Goal: Task Accomplishment & Management: Manage account settings

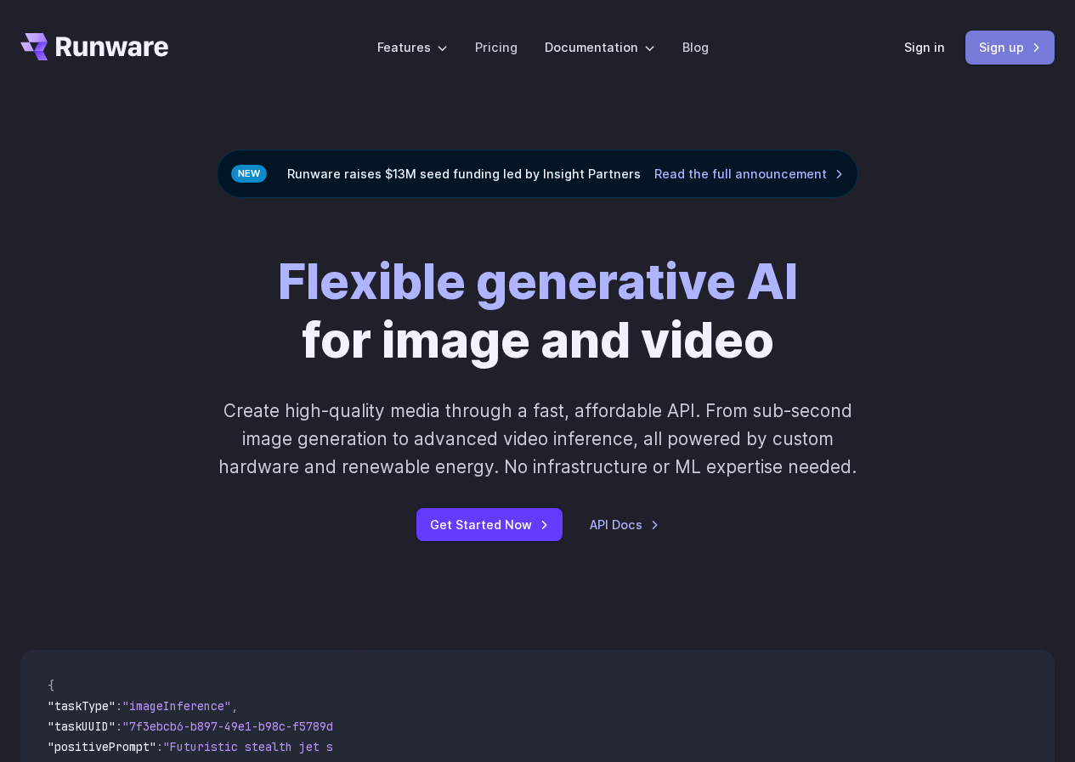
click at [973, 51] on link "Sign up" at bounding box center [1009, 47] width 89 height 33
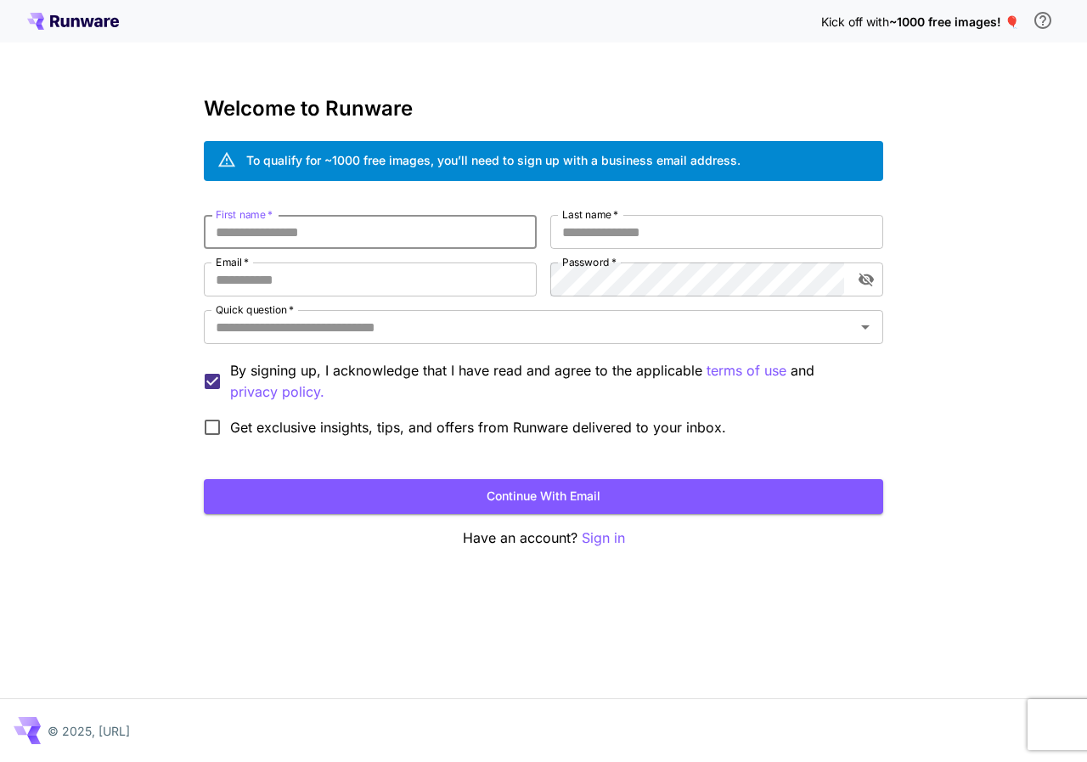
click at [336, 234] on input "First name   *" at bounding box center [370, 232] width 333 height 34
click at [317, 269] on input "Email   *" at bounding box center [370, 279] width 333 height 34
type input "**********"
click at [329, 234] on input "First name   *" at bounding box center [370, 232] width 333 height 34
type input "******"
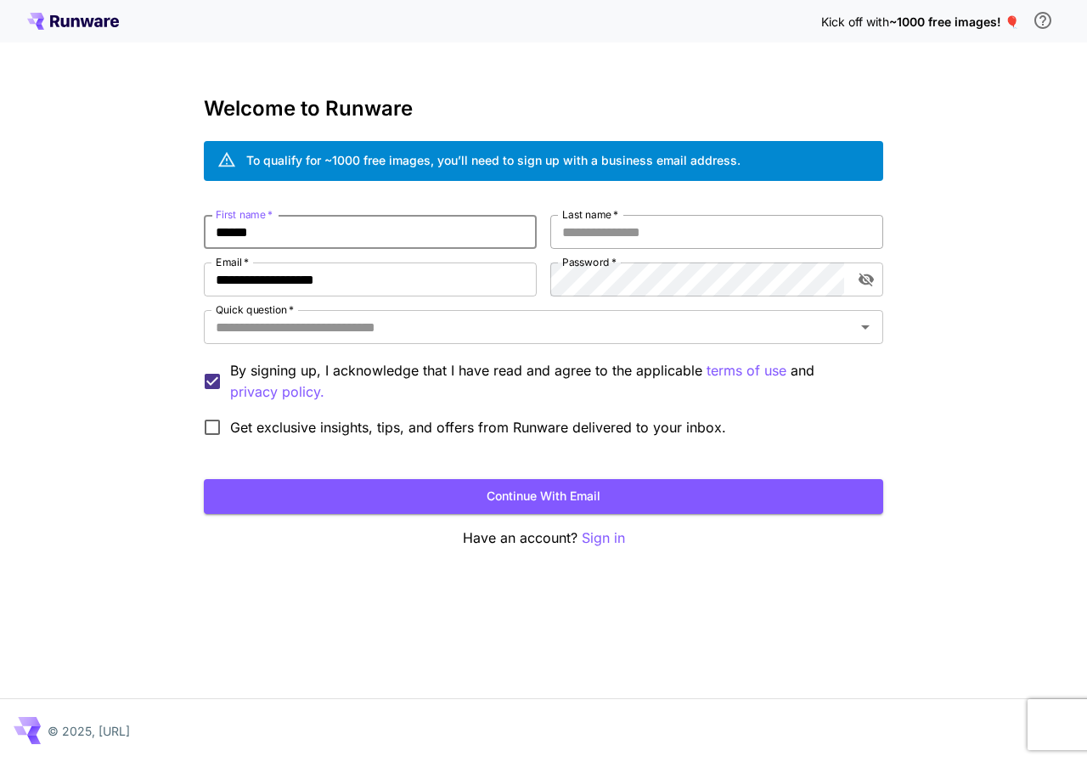
click at [742, 231] on input "Last name   *" at bounding box center [716, 232] width 333 height 34
click at [427, 343] on div "Quick question   *" at bounding box center [544, 327] width 680 height 34
type input "*****"
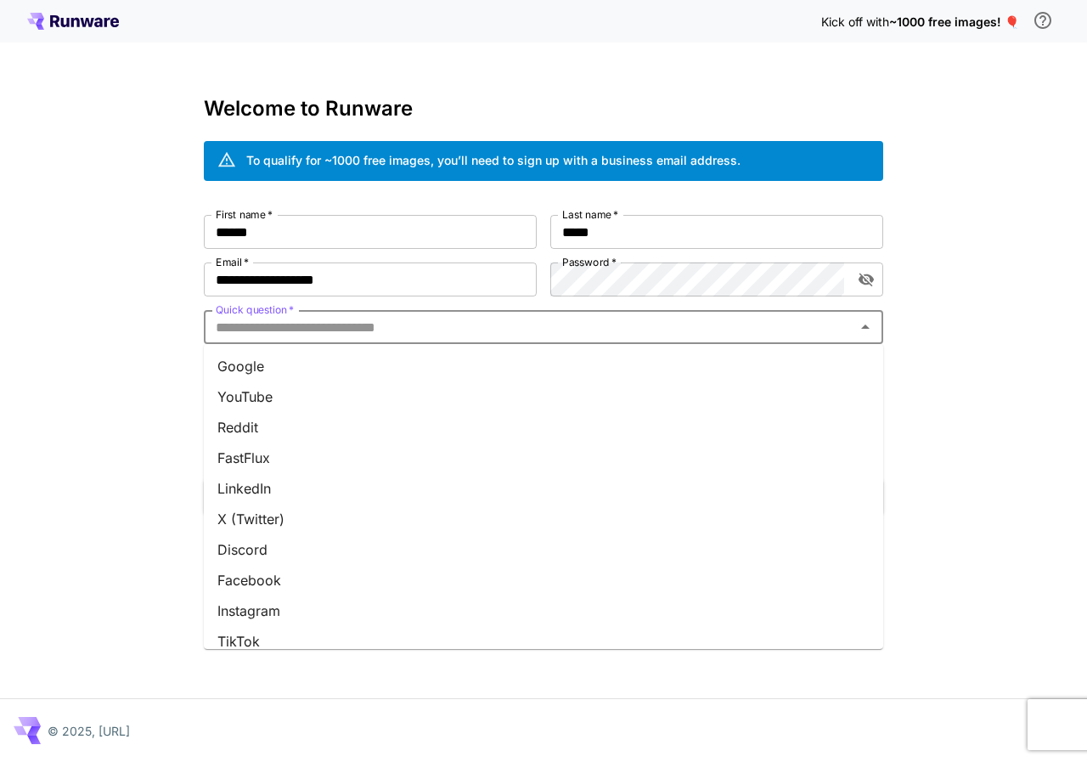
click at [279, 373] on li "Google" at bounding box center [544, 366] width 680 height 31
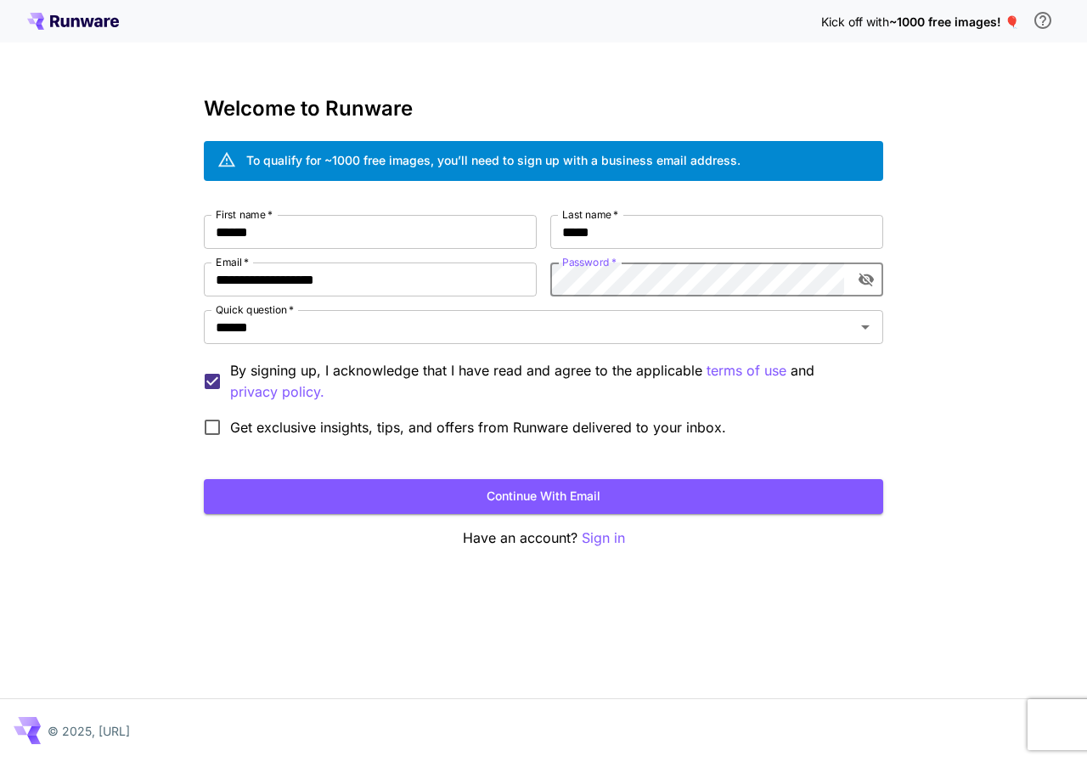
click at [204, 479] on button "Continue with email" at bounding box center [544, 496] width 680 height 35
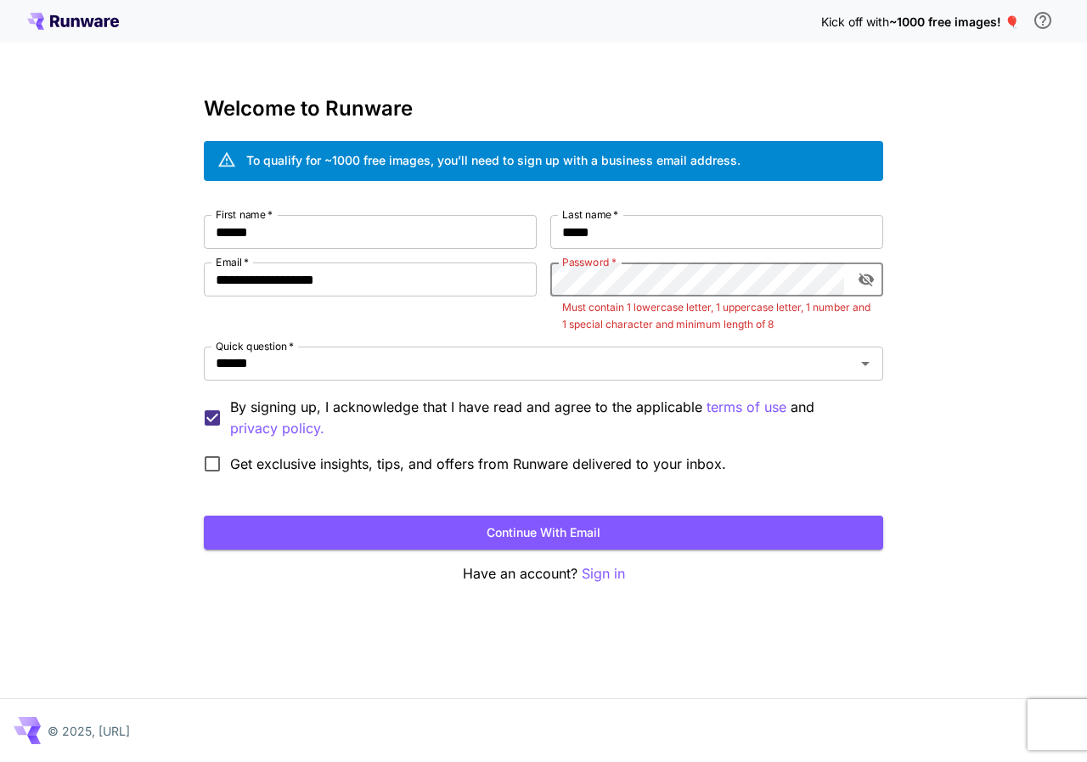
click at [204, 516] on button "Continue with email" at bounding box center [544, 533] width 680 height 35
click at [874, 282] on icon "toggle password visibility" at bounding box center [866, 279] width 17 height 17
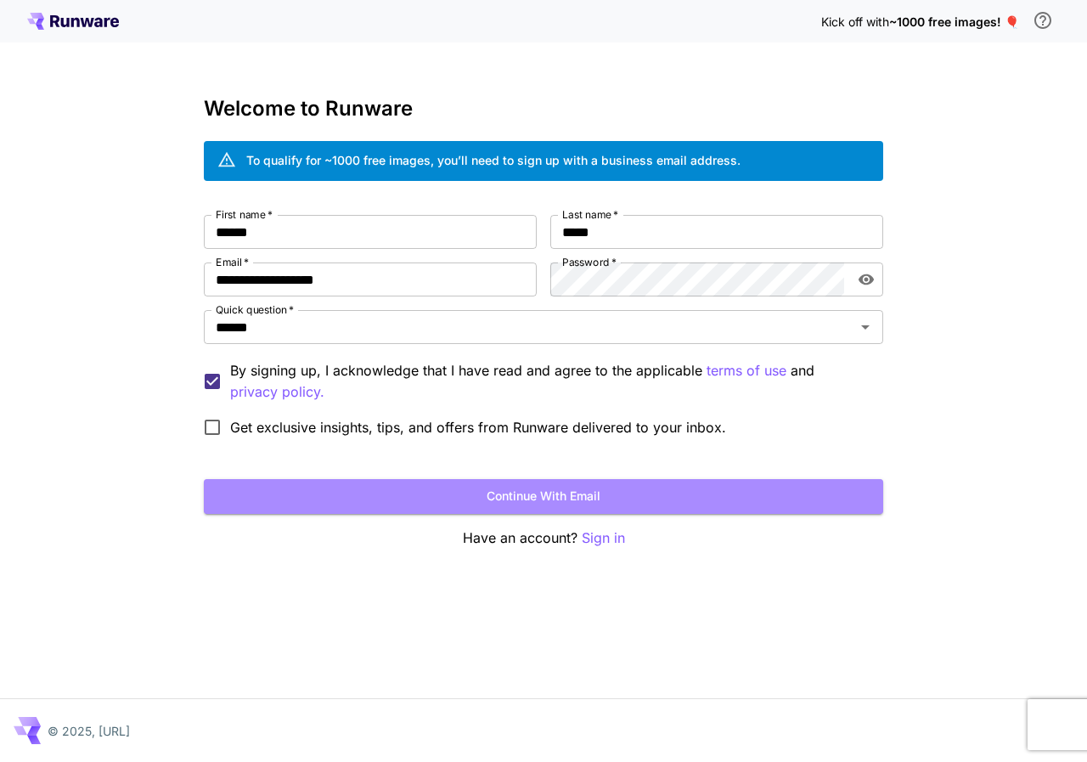
click at [631, 498] on button "Continue with email" at bounding box center [544, 496] width 680 height 35
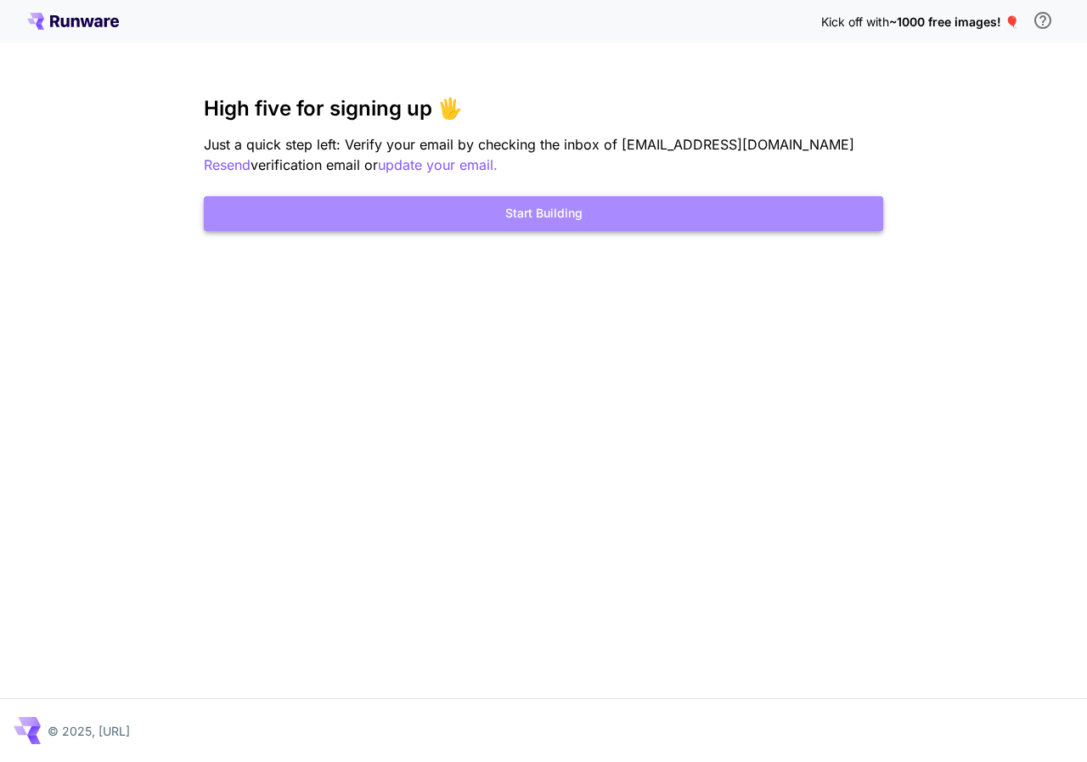
click at [657, 214] on button "Start Building" at bounding box center [544, 213] width 680 height 35
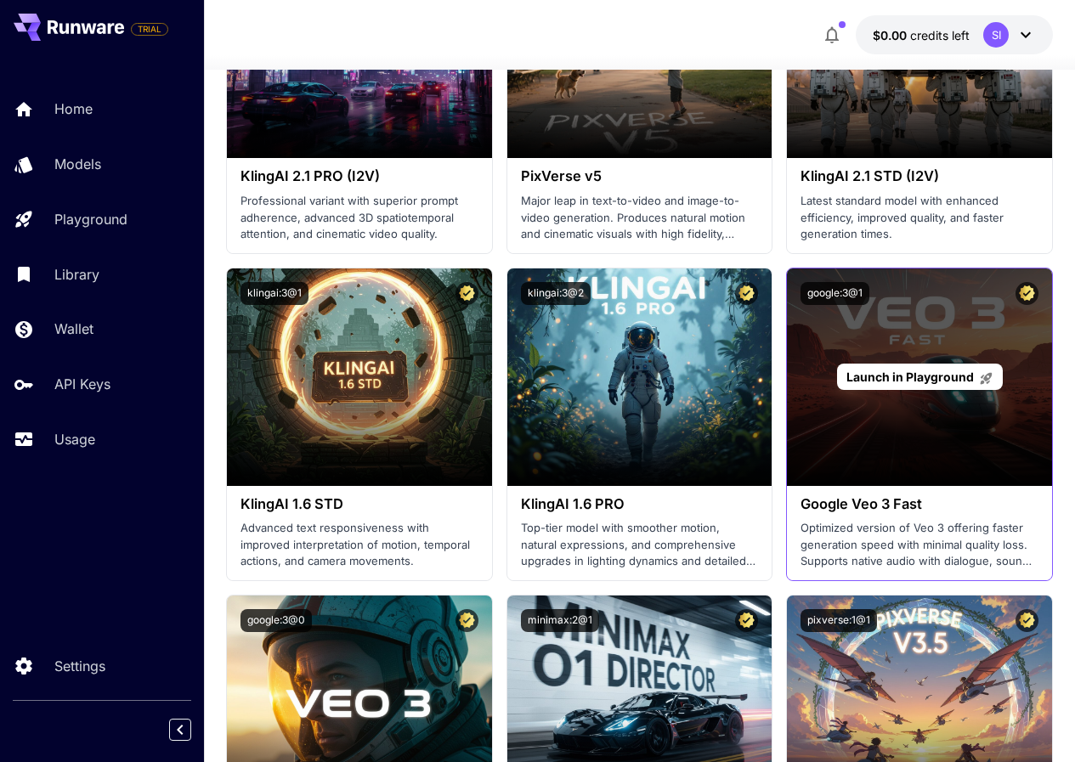
scroll to position [1444, 0]
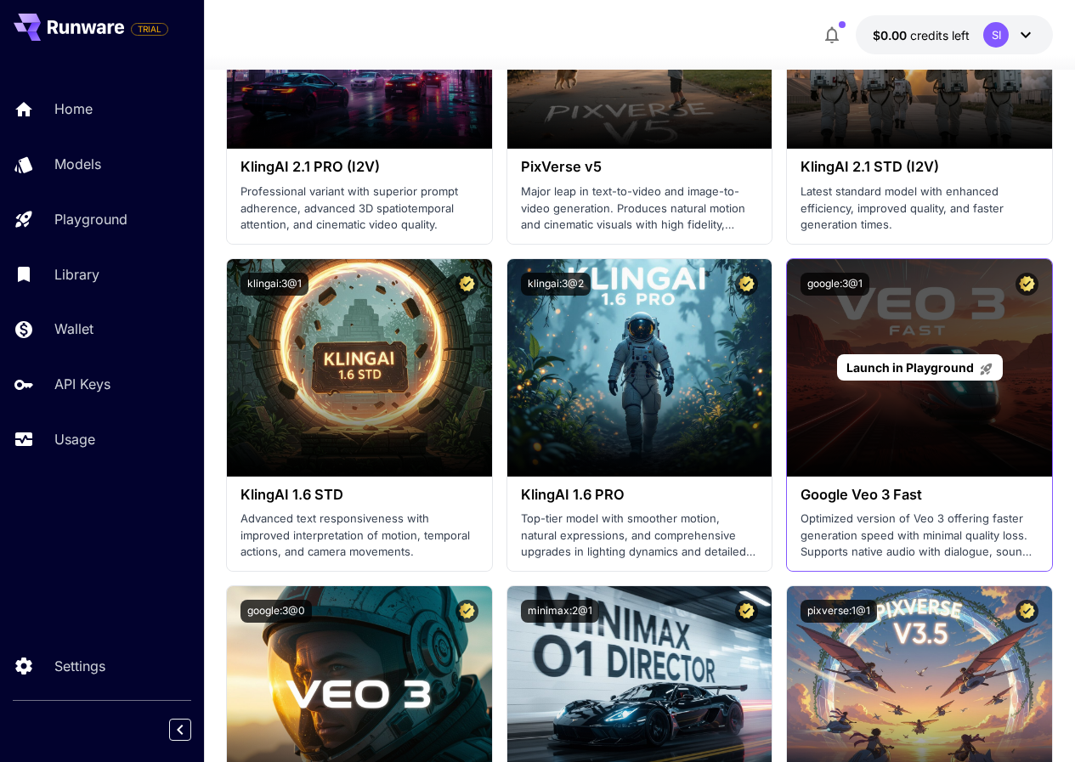
click at [914, 420] on div "Launch in Playground" at bounding box center [919, 367] width 265 height 217
click at [918, 362] on span "Launch in Playground" at bounding box center [909, 367] width 127 height 14
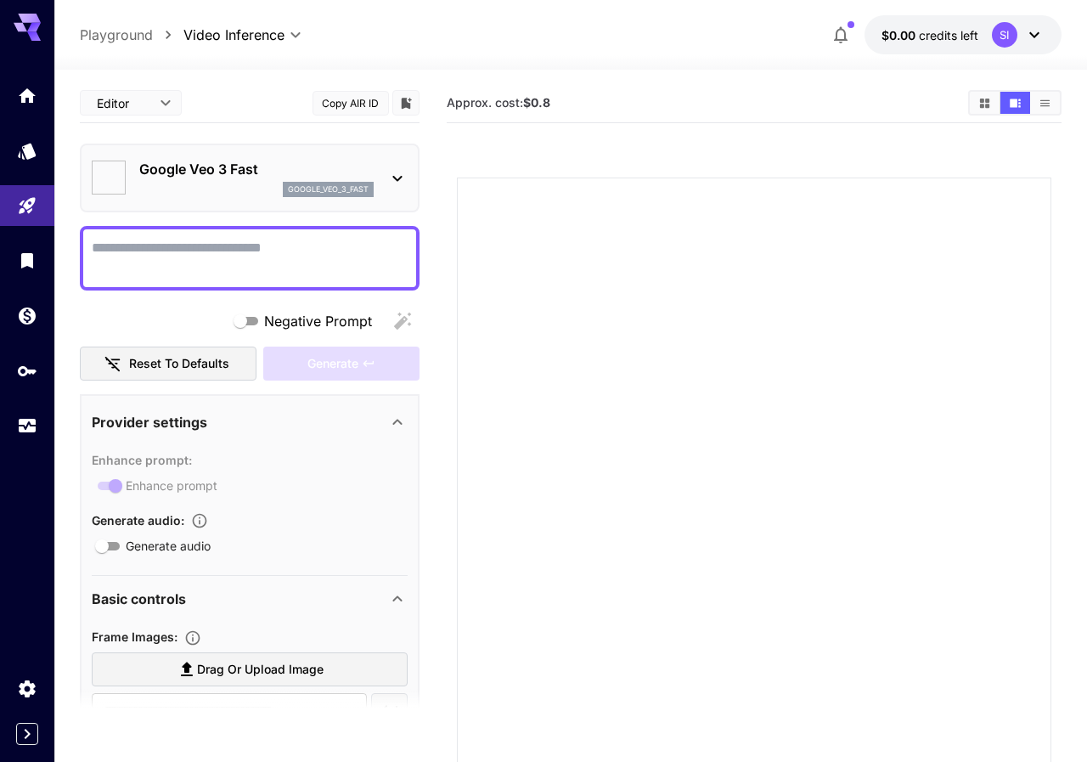
type input "*"
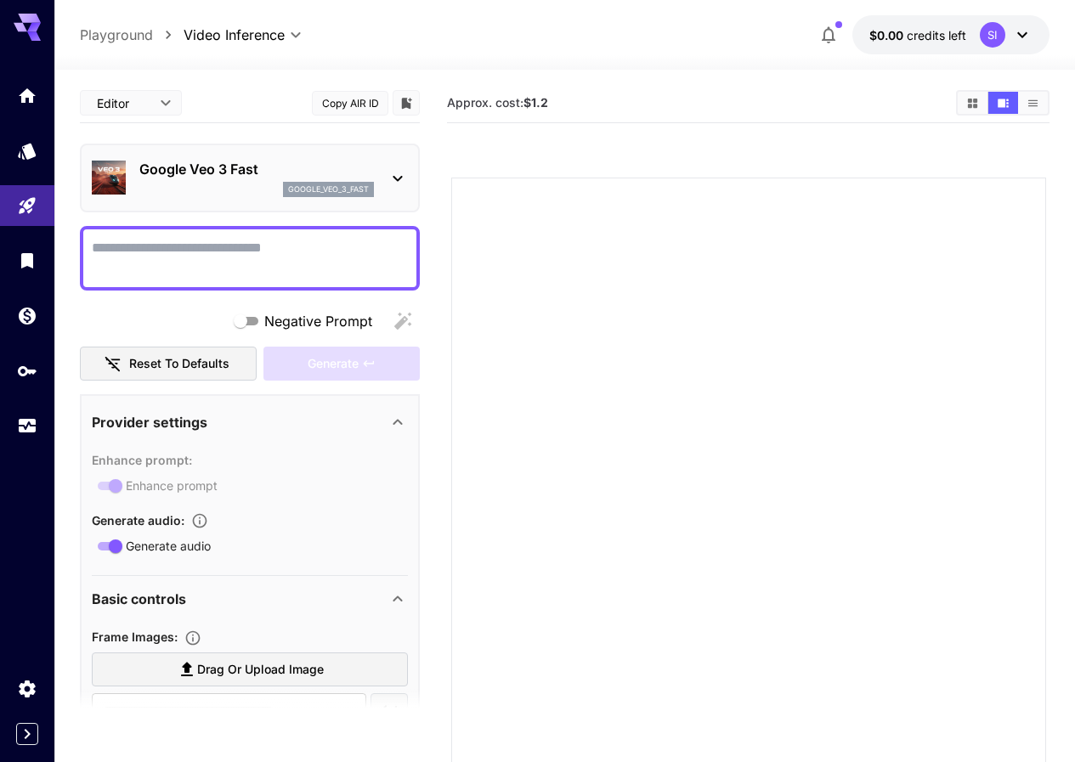
click at [1030, 37] on icon at bounding box center [1022, 35] width 20 height 20
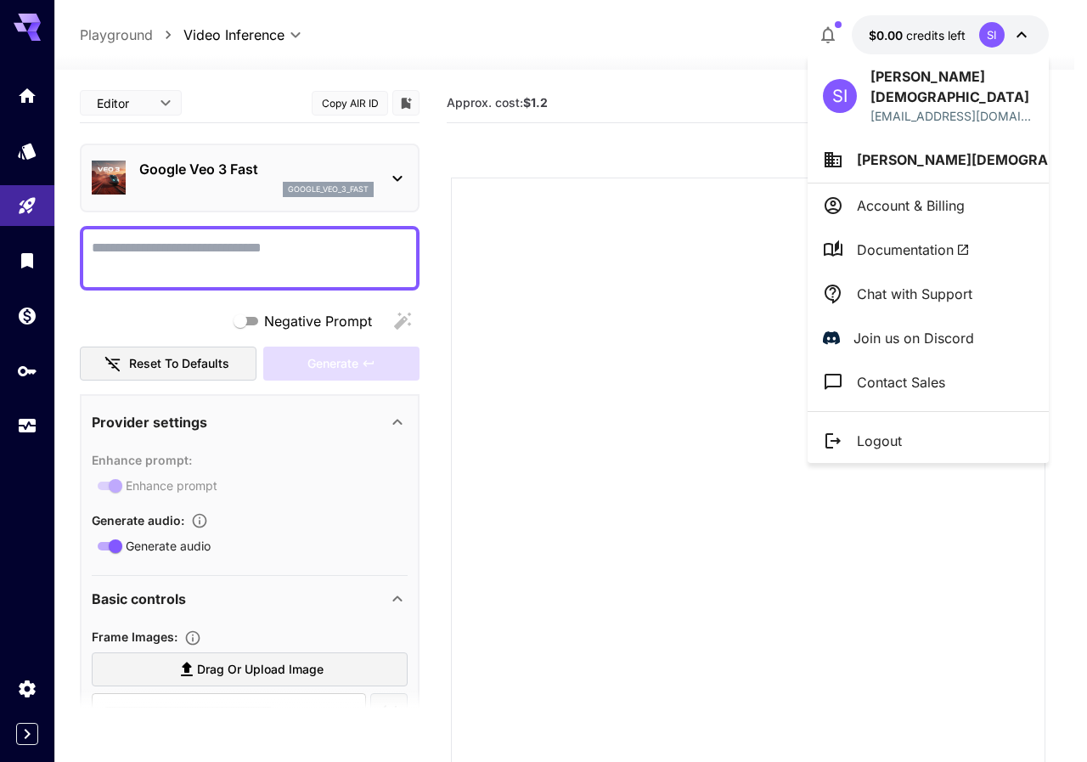
click at [682, 54] on div at bounding box center [543, 381] width 1087 height 762
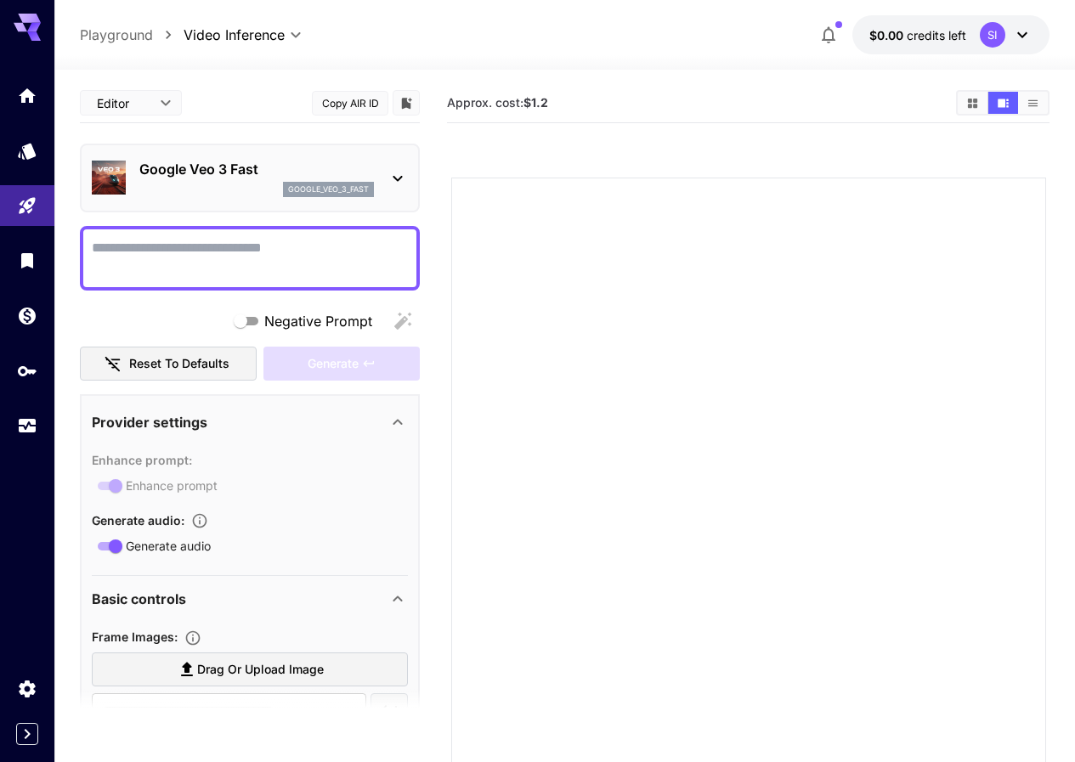
click at [395, 178] on icon at bounding box center [396, 179] width 9 height 6
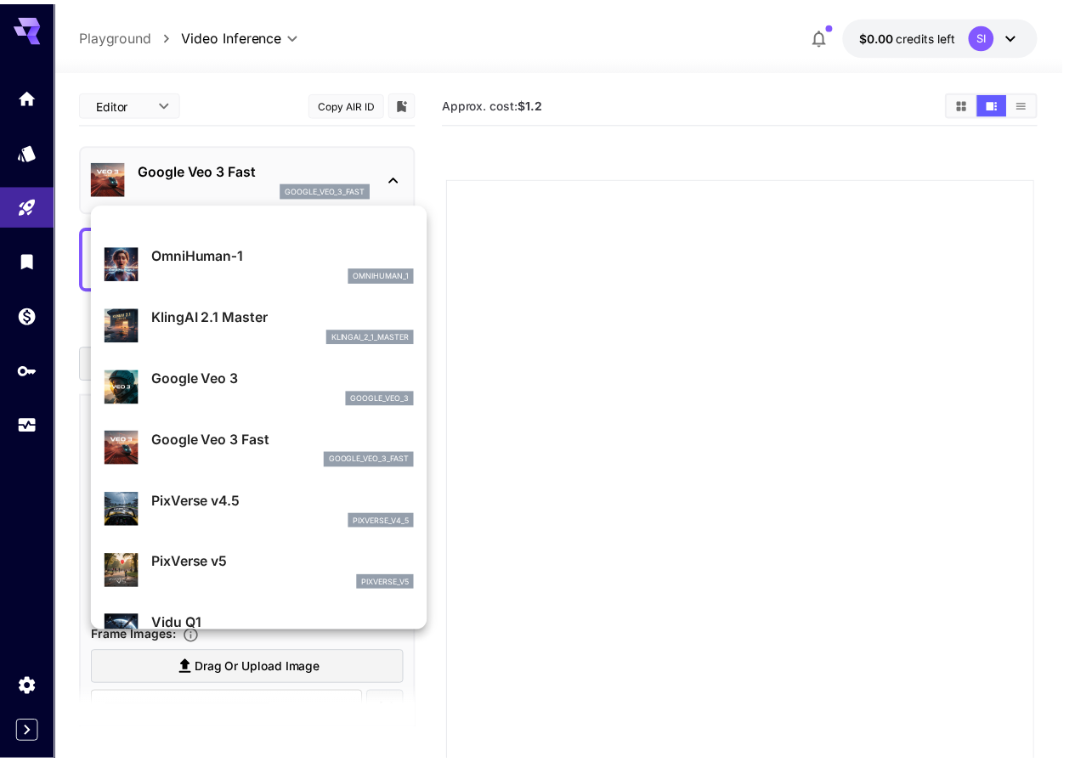
scroll to position [255, 0]
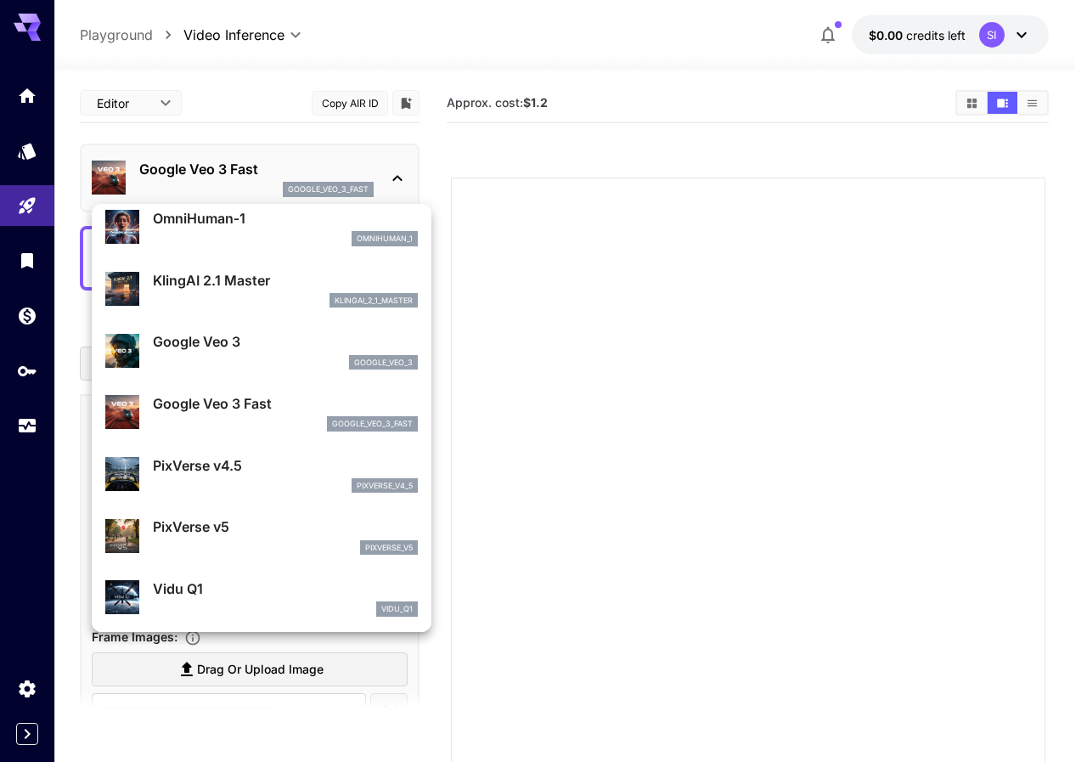
click at [322, 358] on div "google_veo_3" at bounding box center [285, 362] width 265 height 15
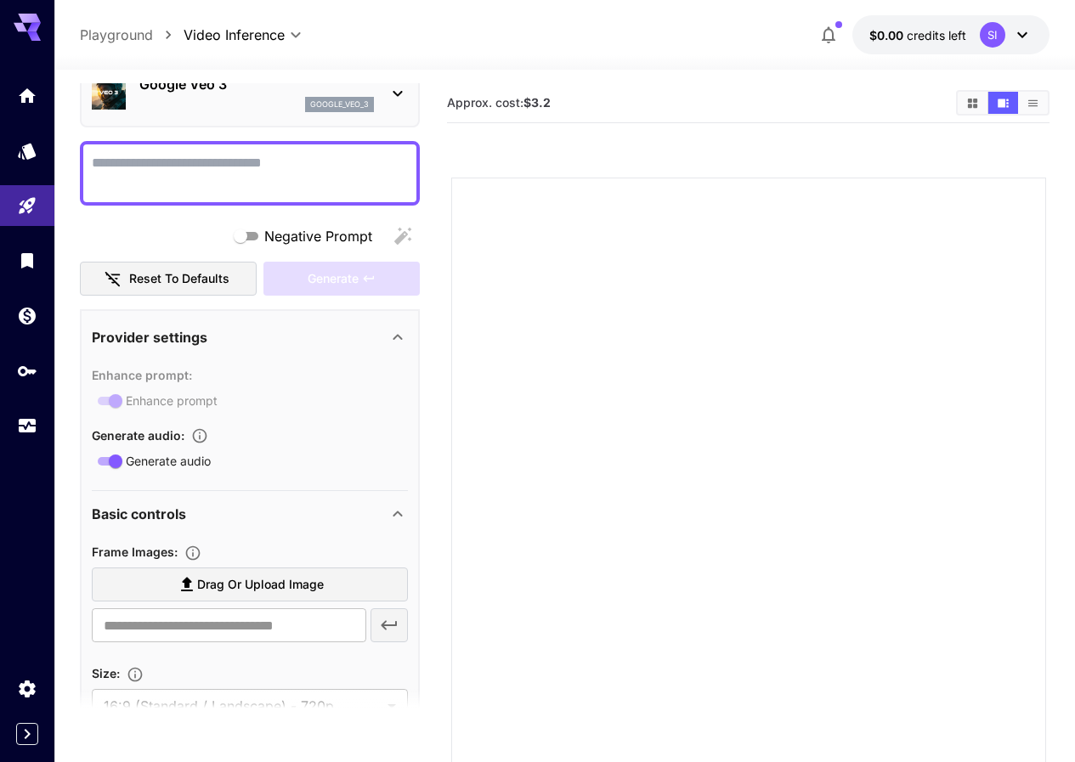
scroll to position [170, 0]
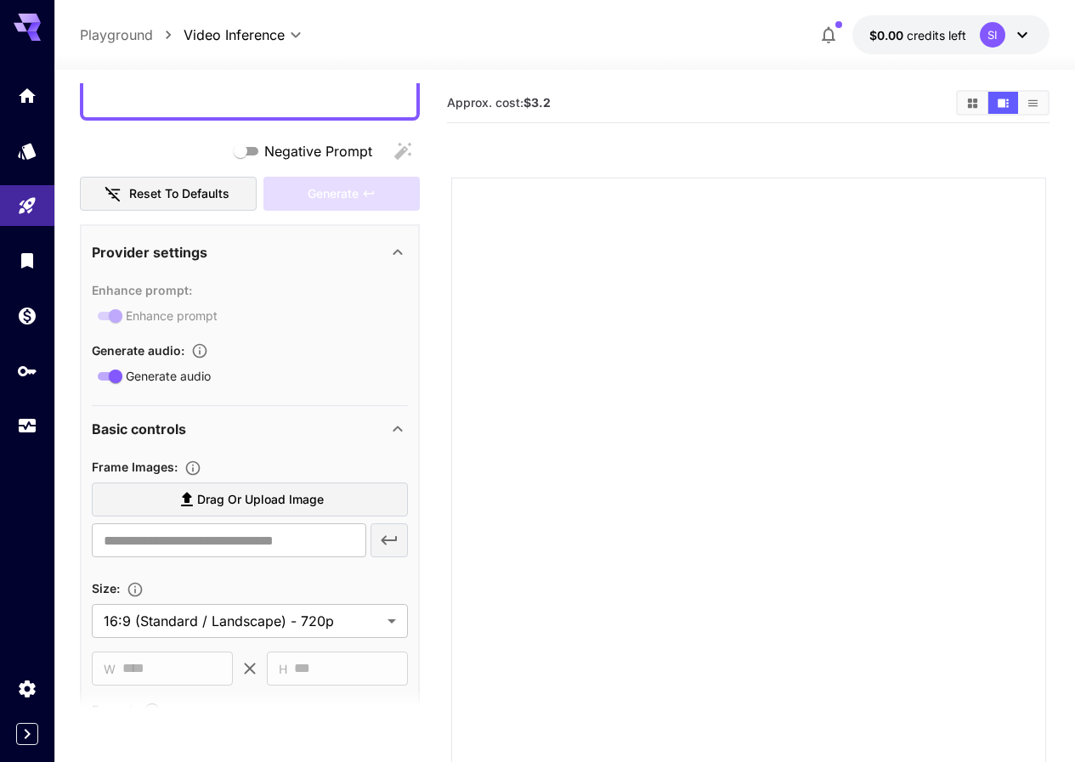
click at [386, 423] on div "Basic controls" at bounding box center [240, 429] width 296 height 20
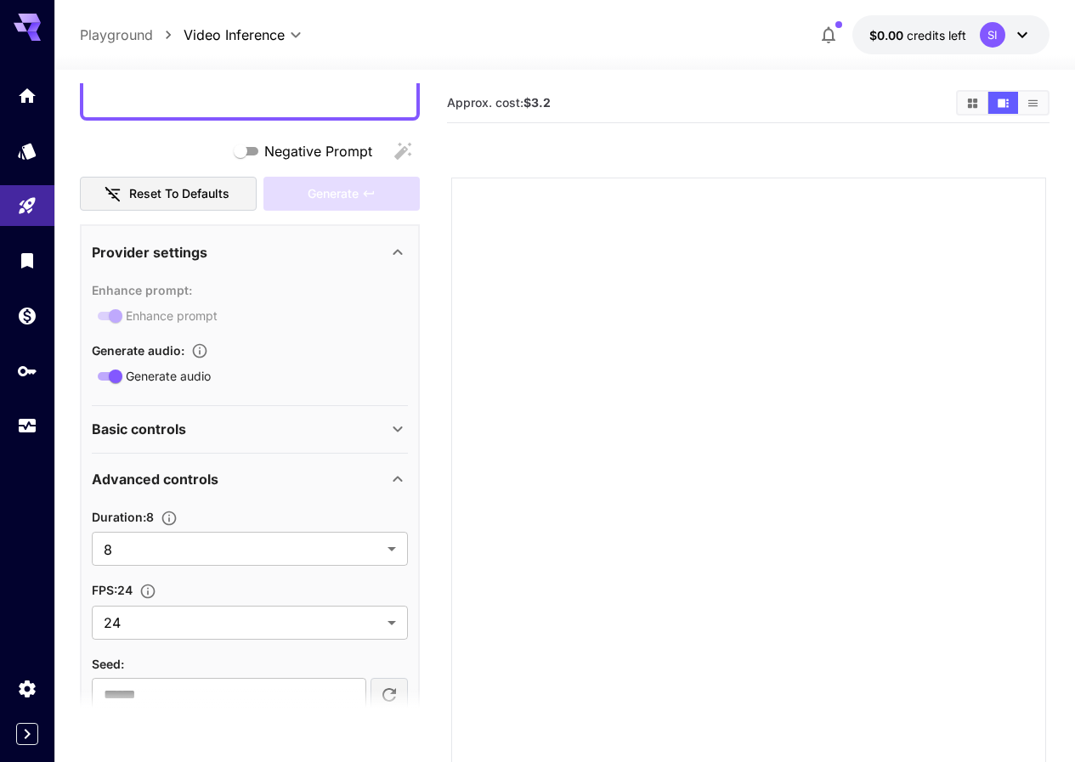
click at [386, 423] on div "Basic controls" at bounding box center [240, 429] width 296 height 20
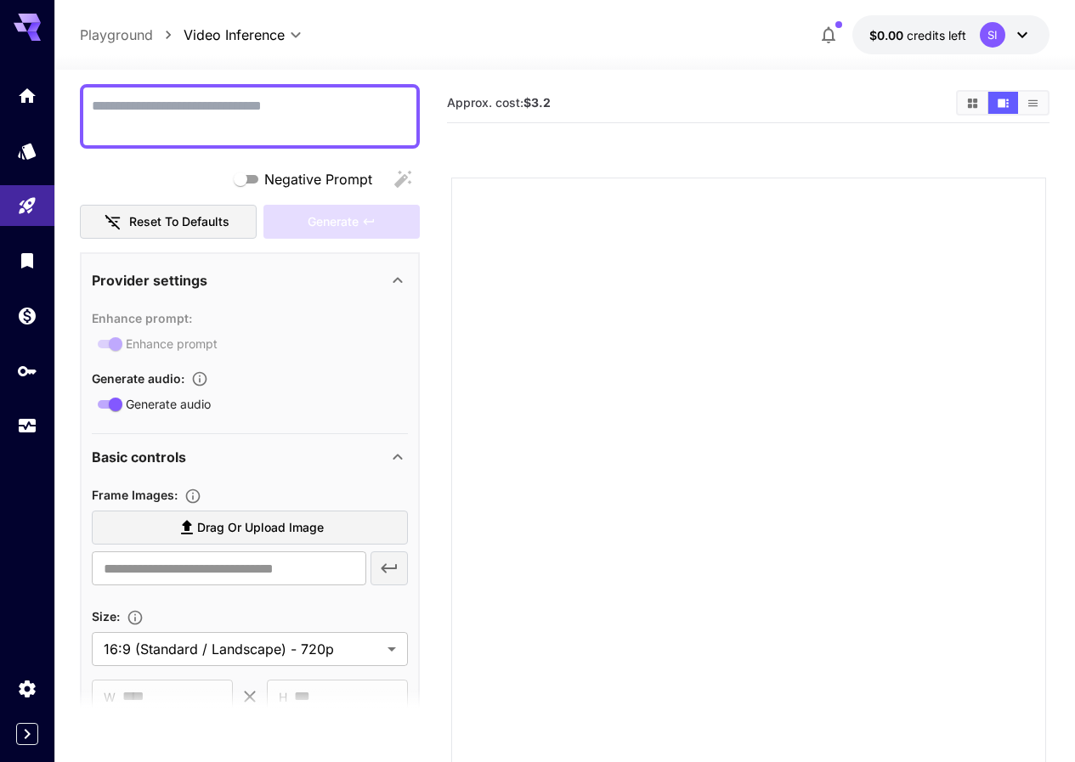
scroll to position [0, 0]
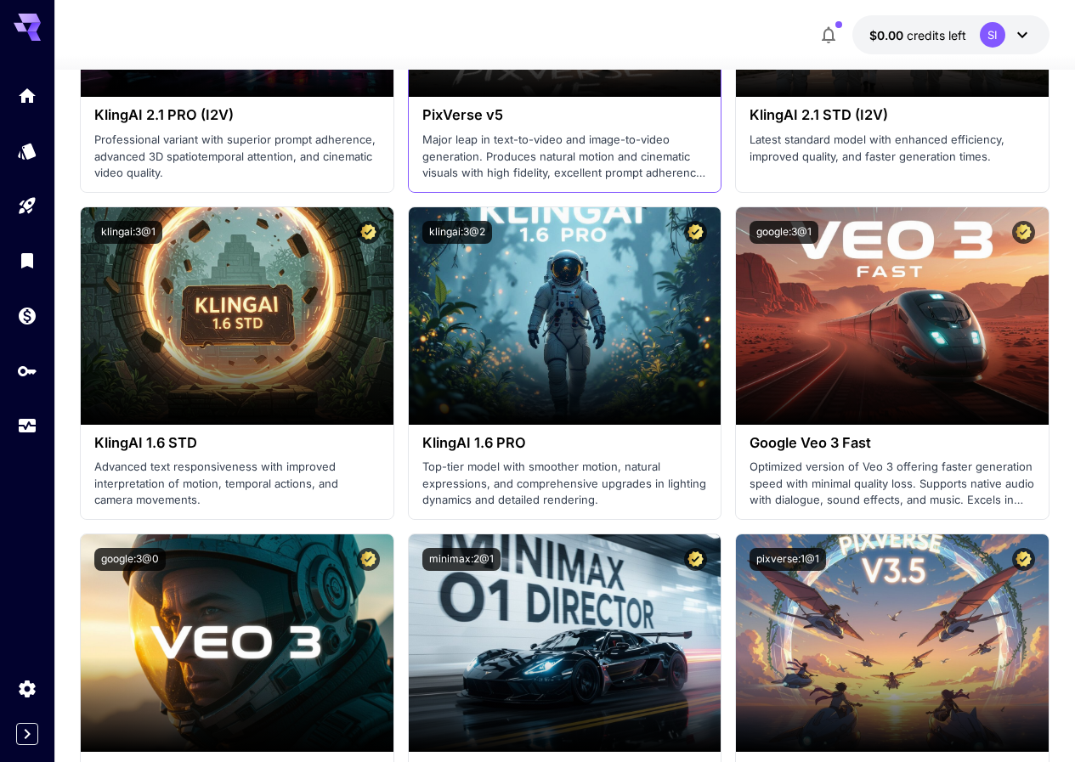
scroll to position [1019, 0]
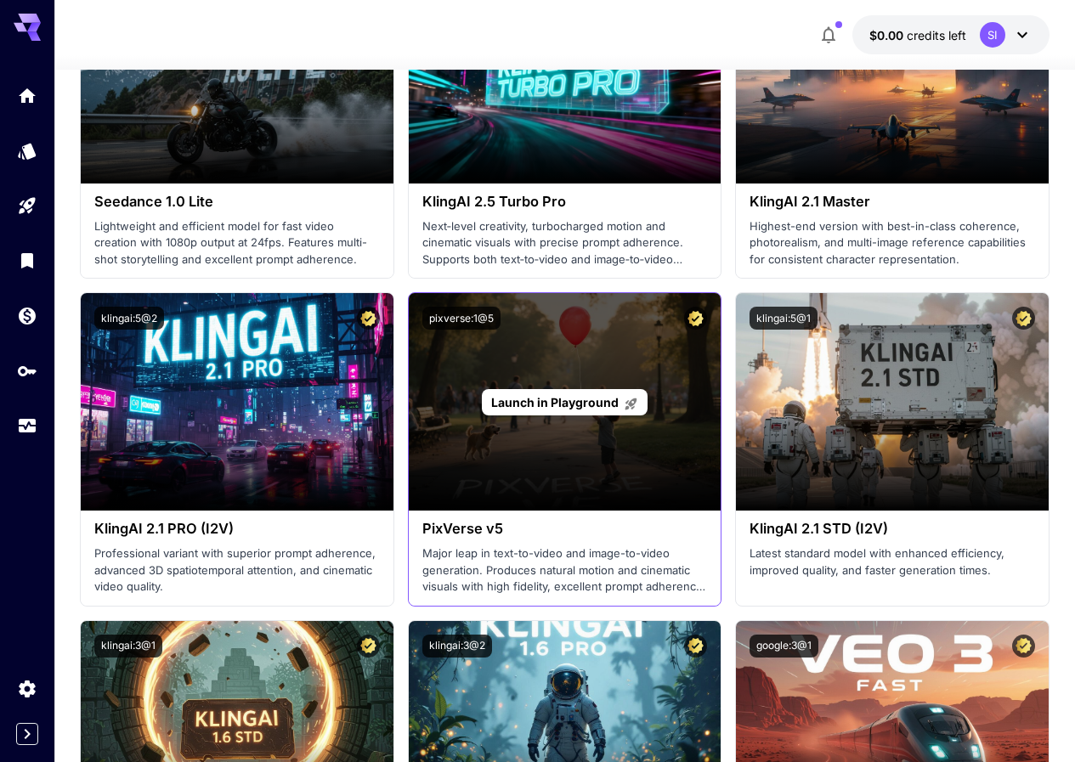
click at [537, 470] on div "Launch in Playground" at bounding box center [565, 401] width 313 height 217
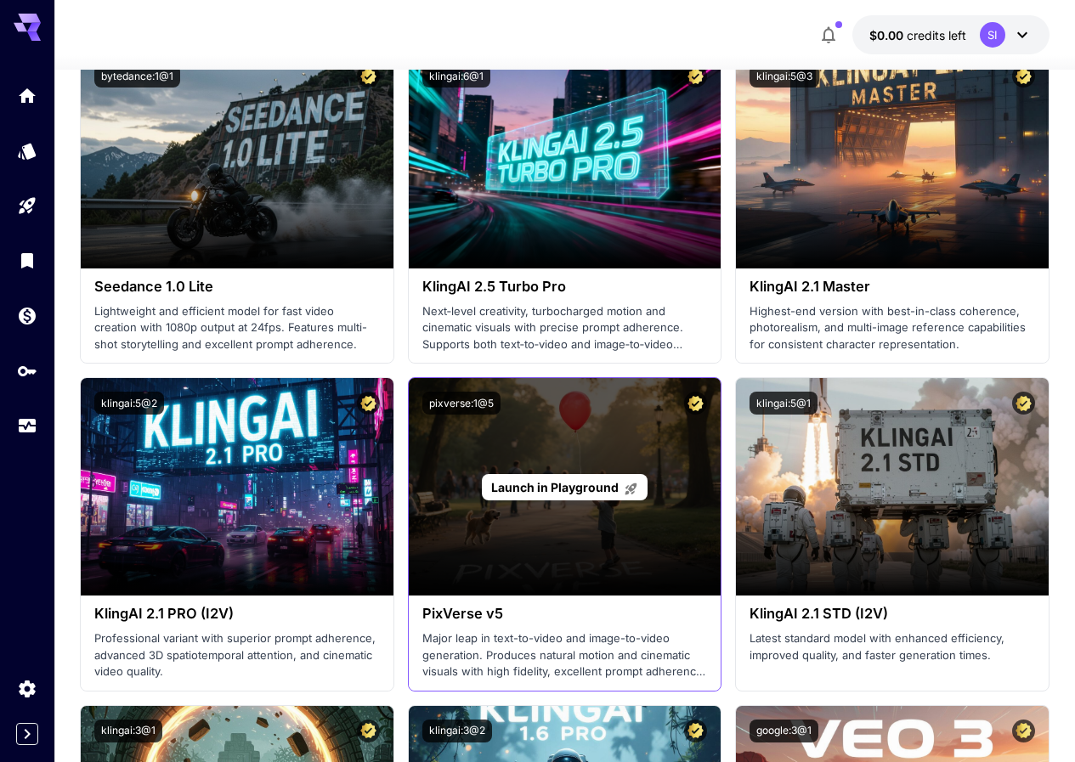
scroll to position [849, 0]
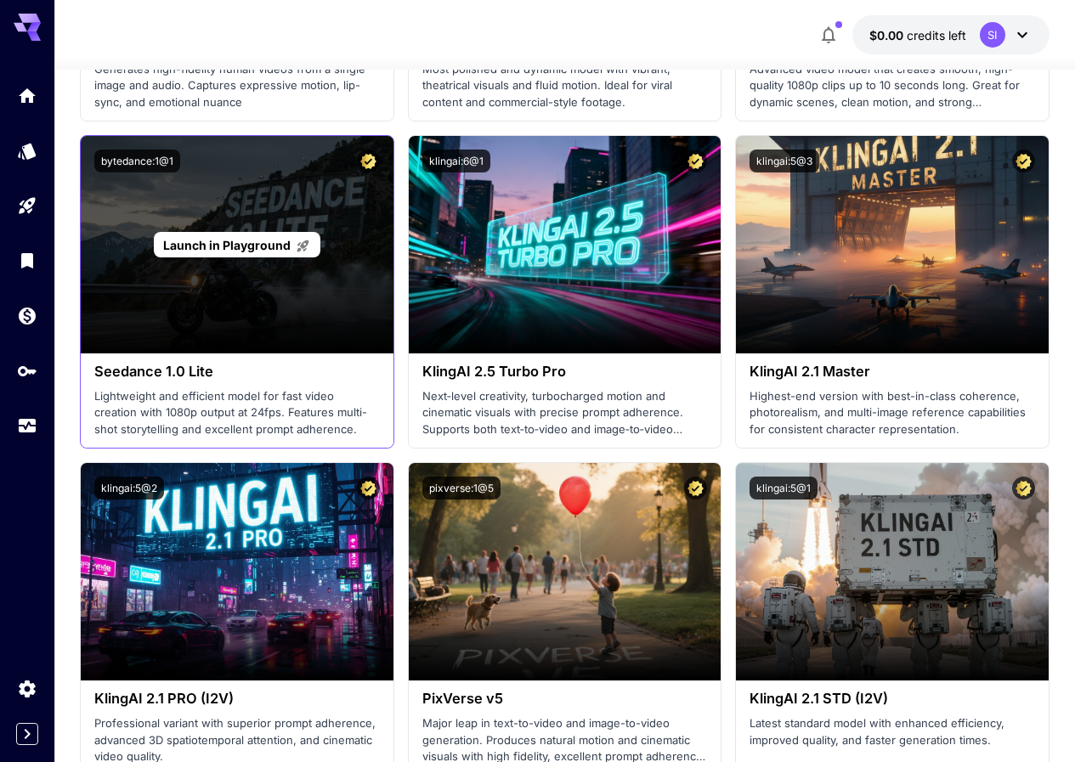
click at [227, 238] on span "Launch in Playground" at bounding box center [226, 245] width 127 height 14
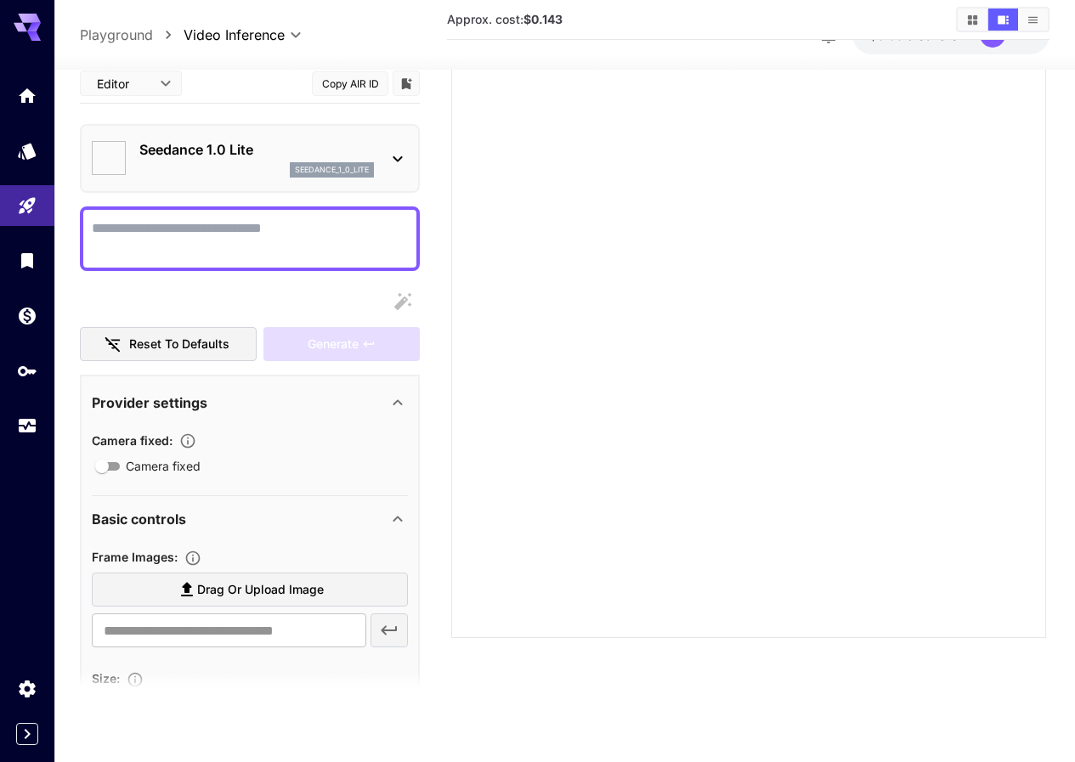
type input "*"
click at [215, 235] on textarea "Camera fixed" at bounding box center [250, 237] width 316 height 41
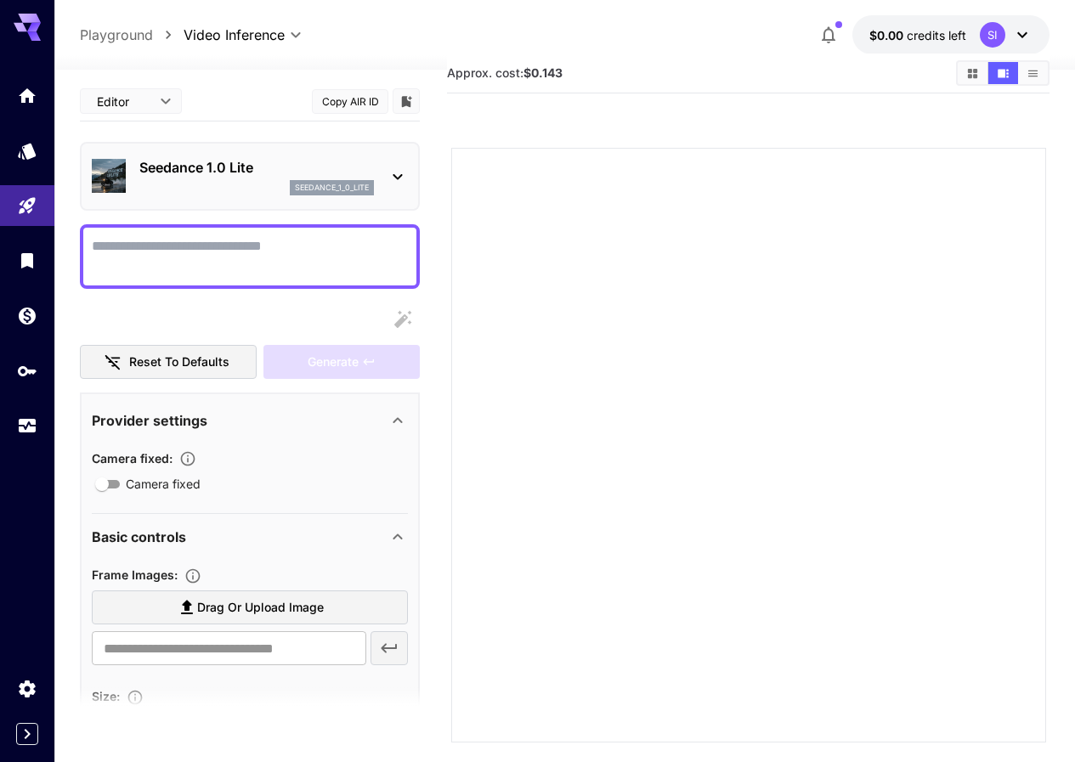
scroll to position [0, 0]
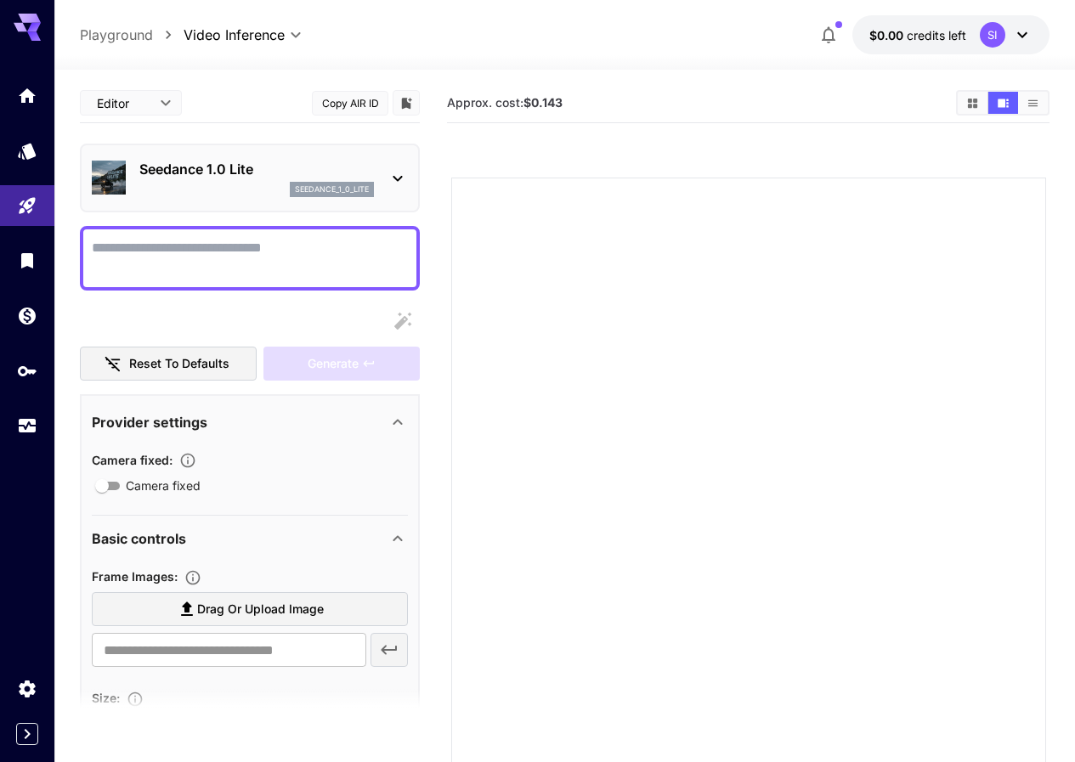
click at [1028, 34] on icon at bounding box center [1022, 35] width 20 height 20
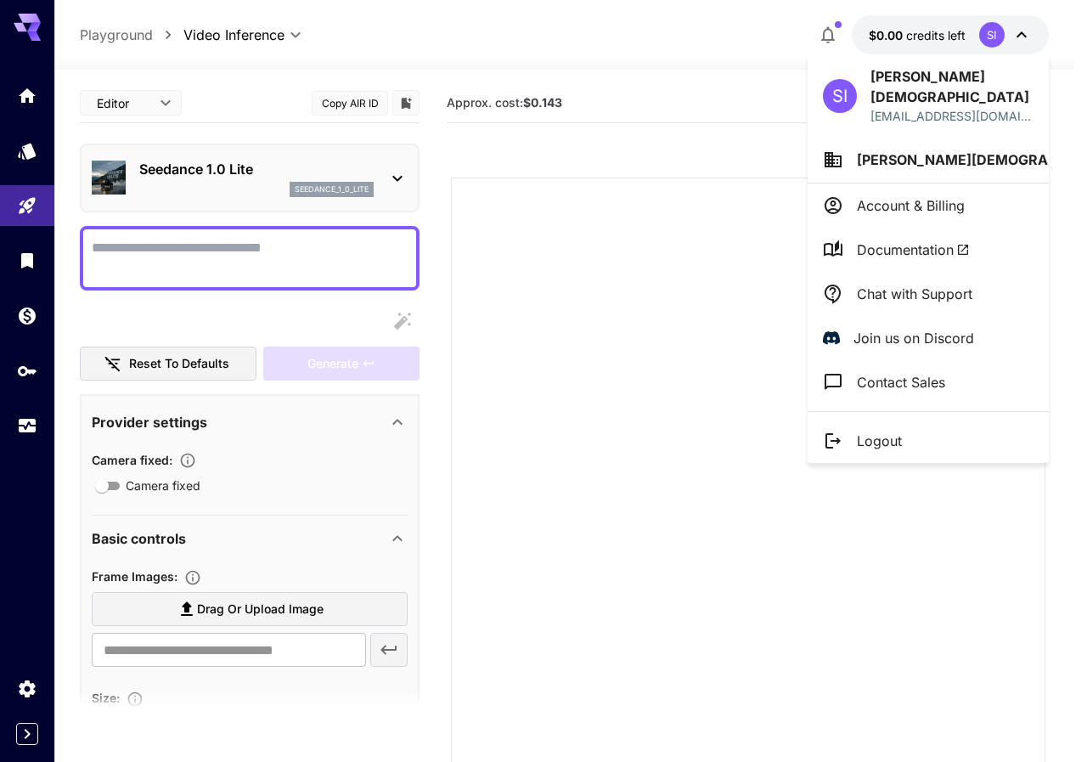
click at [954, 195] on p "Account & Billing" at bounding box center [911, 205] width 108 height 20
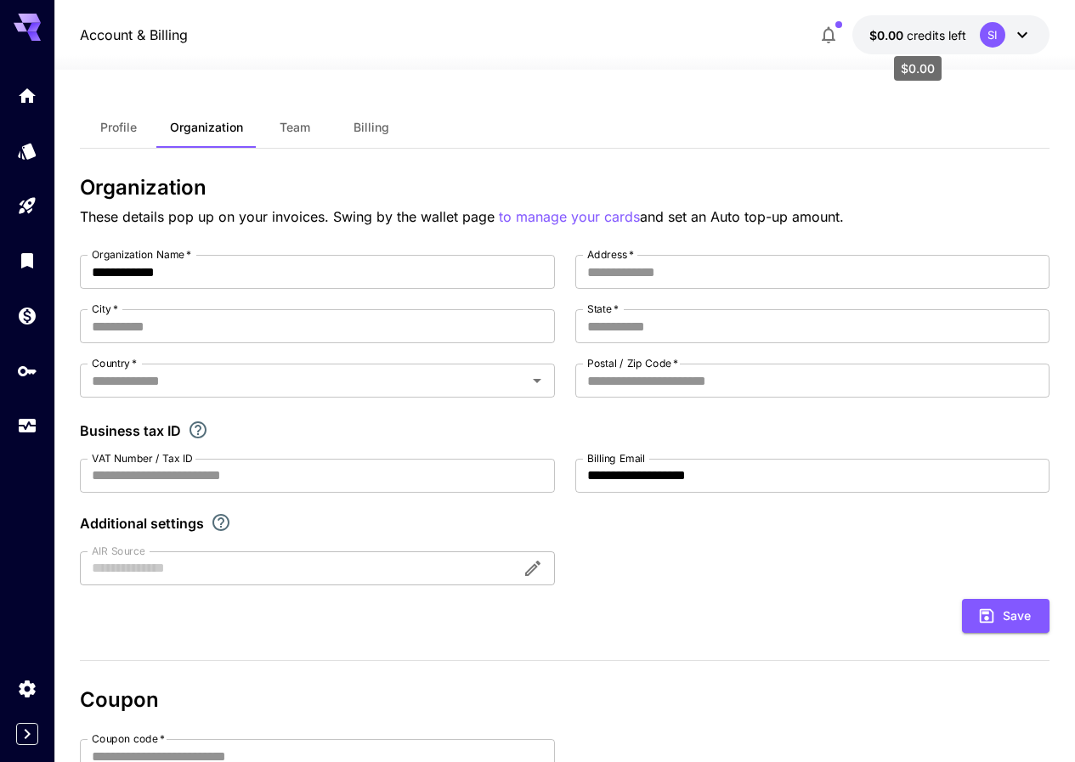
click at [954, 41] on span "credits left" at bounding box center [935, 35] width 59 height 14
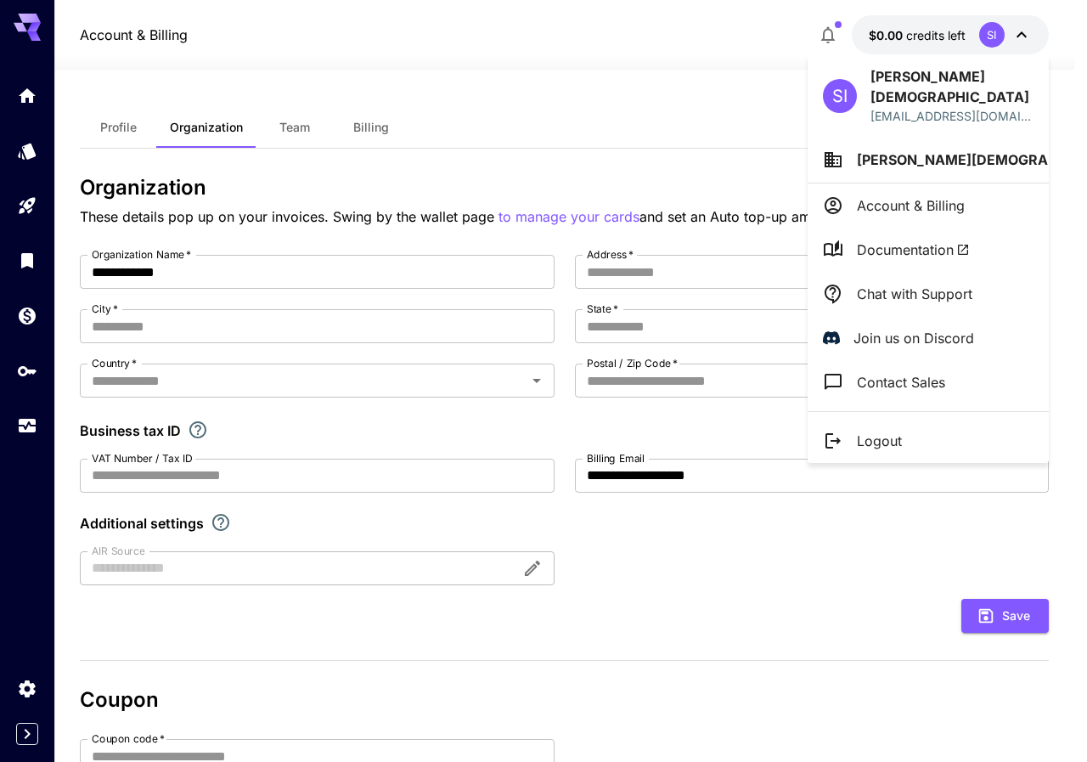
click at [623, 84] on div at bounding box center [543, 381] width 1087 height 762
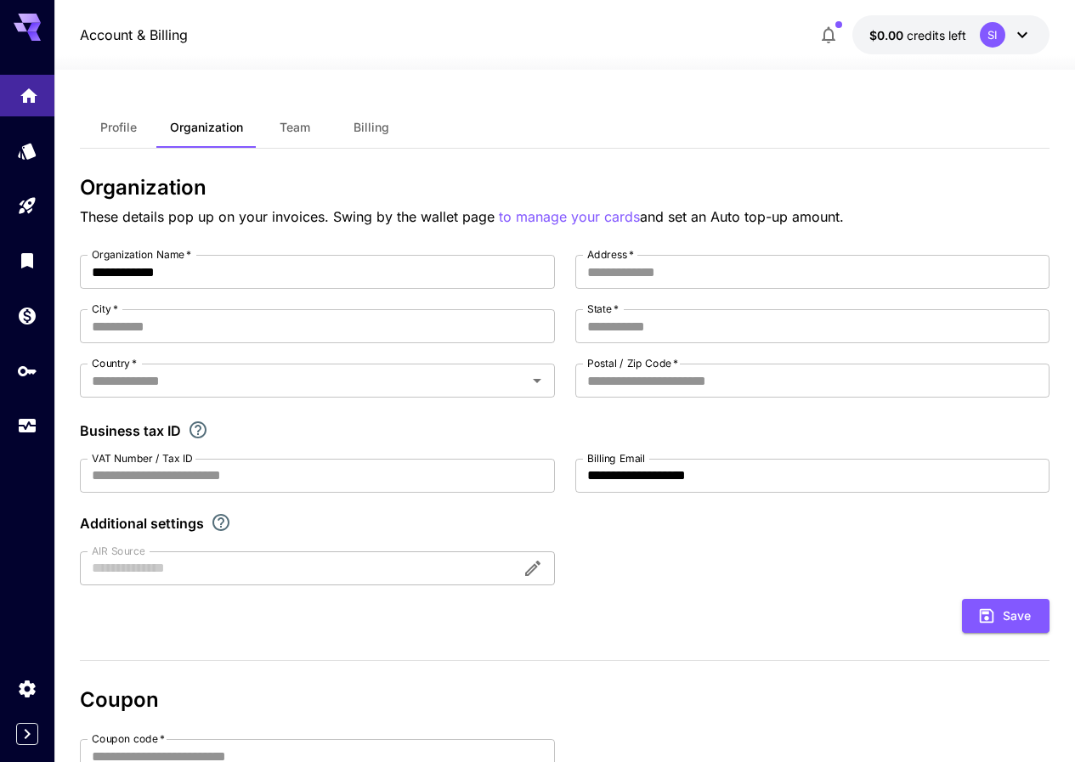
click at [30, 103] on link at bounding box center [27, 96] width 54 height 42
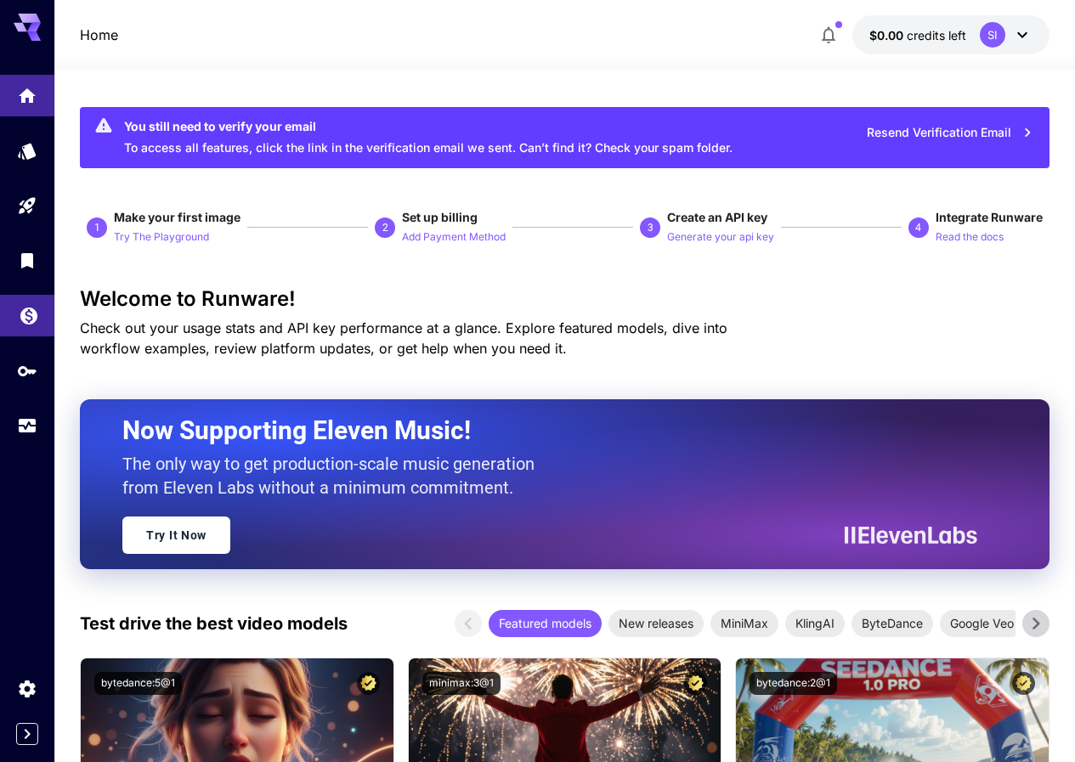
click at [33, 299] on link at bounding box center [27, 316] width 54 height 42
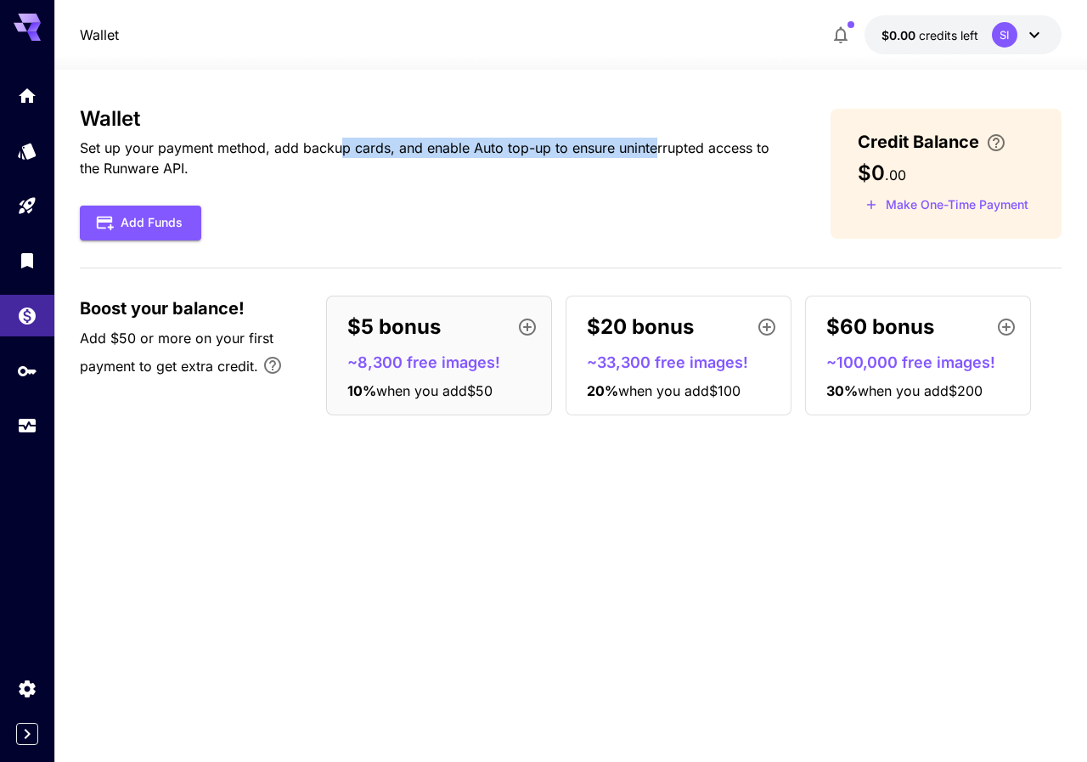
drag, startPoint x: 342, startPoint y: 153, endPoint x: 656, endPoint y: 155, distance: 313.5
click at [656, 155] on p "Set up your payment method, add backup cards, and enable Auto top-up to ensure …" at bounding box center [428, 158] width 696 height 41
click at [646, 173] on p "Set up your payment method, add backup cards, and enable Auto top-up to ensure …" at bounding box center [428, 158] width 696 height 41
click at [528, 331] on icon "button" at bounding box center [527, 327] width 20 height 20
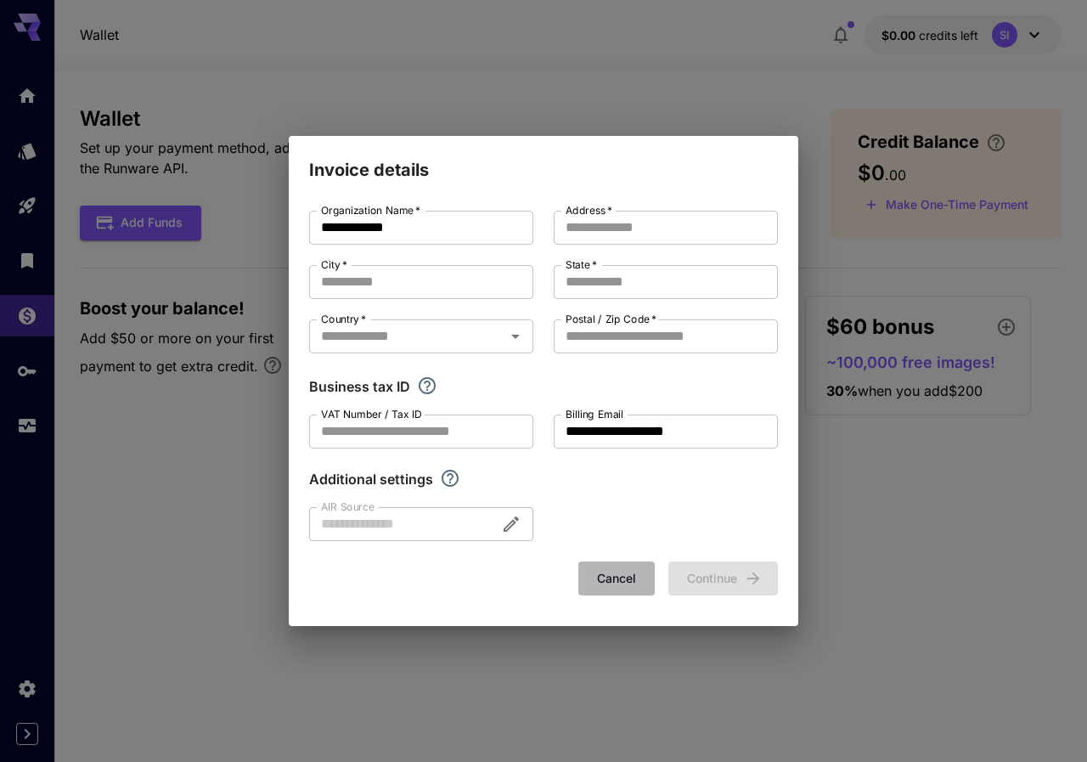
click at [622, 567] on button "Cancel" at bounding box center [616, 578] width 76 height 35
